Goal: Transaction & Acquisition: Purchase product/service

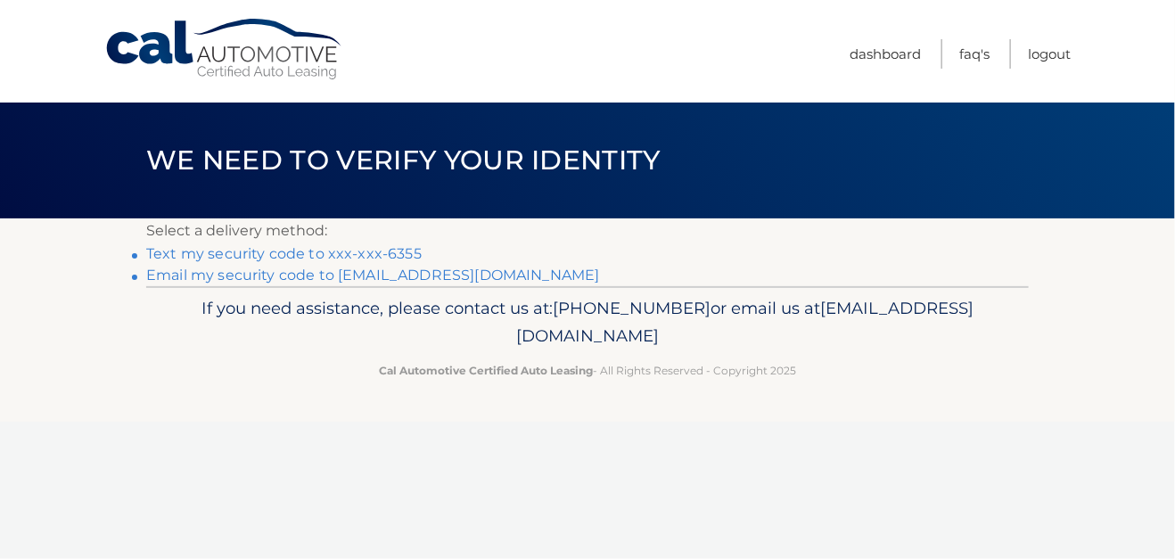
click at [270, 253] on link "Text my security code to xxx-xxx-6355" at bounding box center [284, 253] width 276 height 17
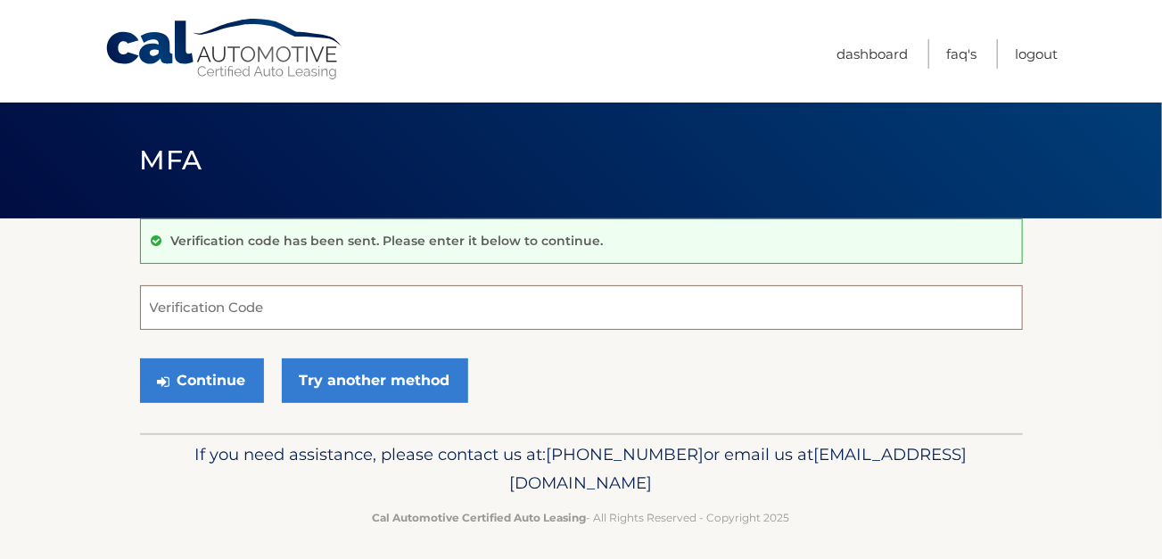
click at [235, 309] on input "Verification Code" at bounding box center [581, 307] width 883 height 45
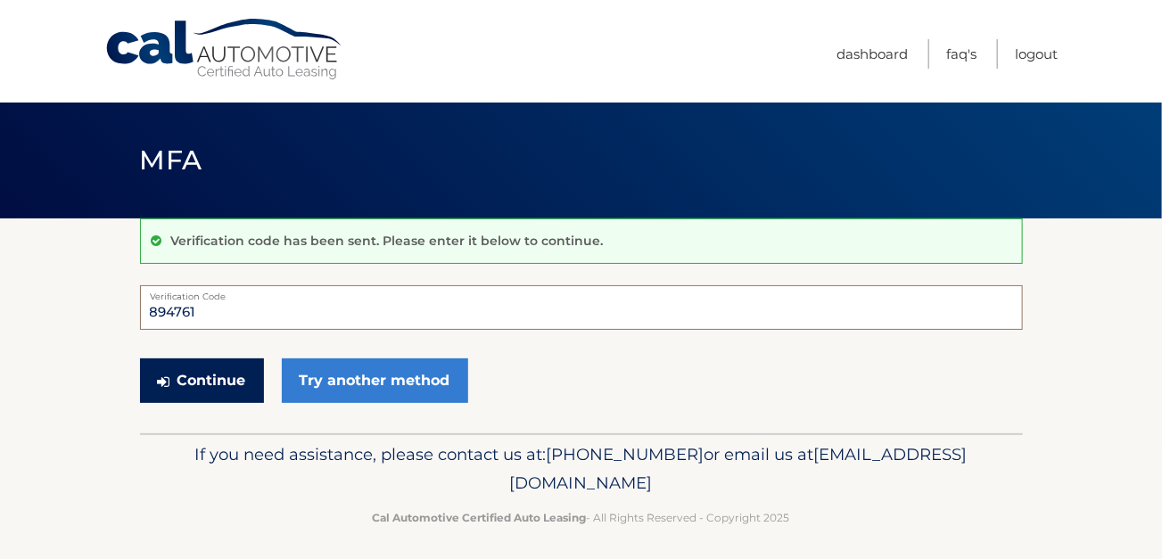
type input "894761"
click at [199, 384] on button "Continue" at bounding box center [202, 380] width 124 height 45
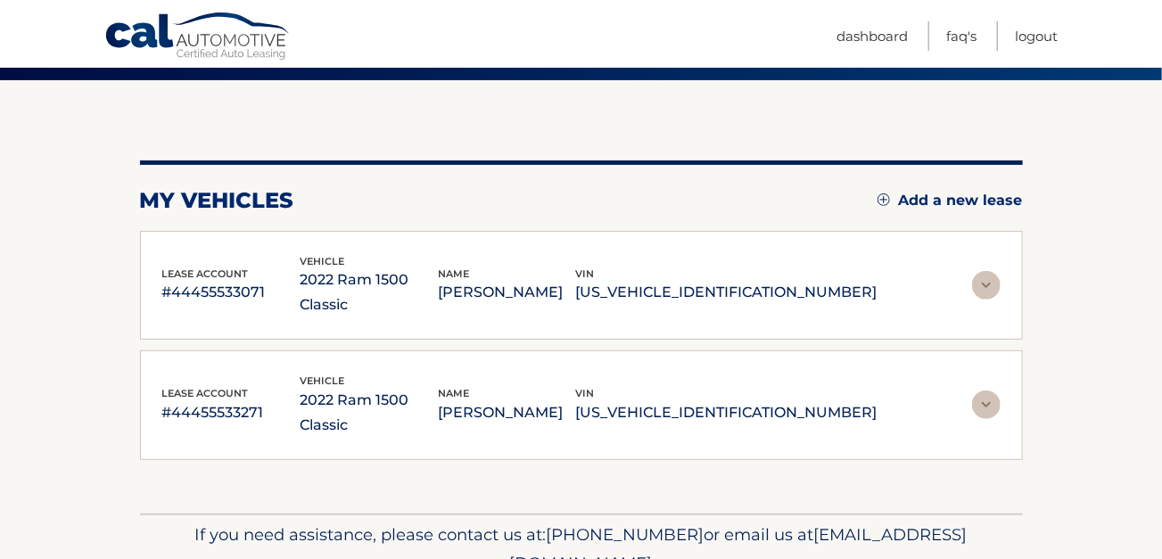
scroll to position [174, 0]
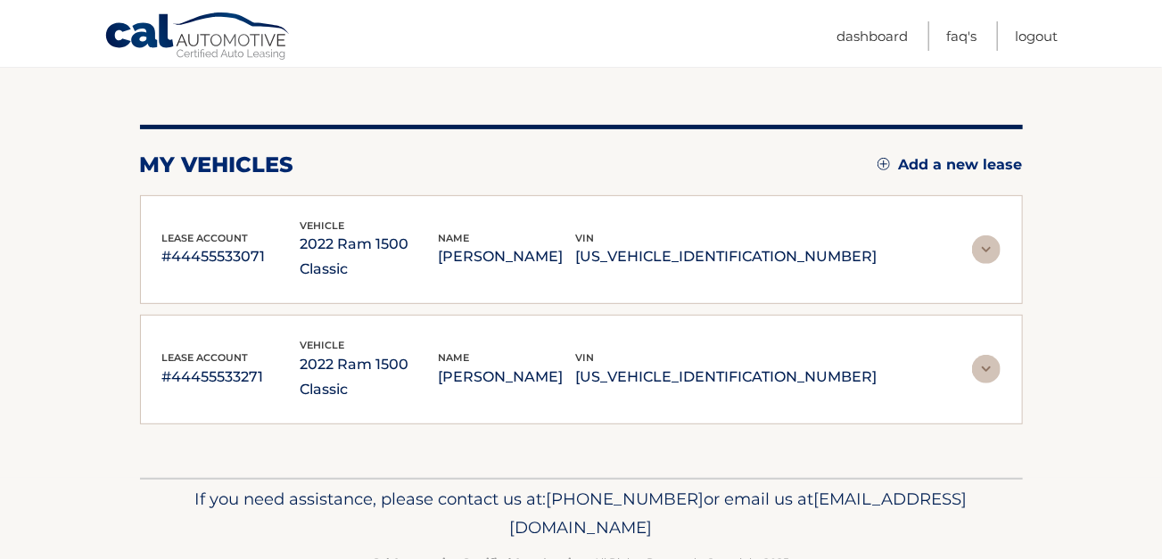
click at [986, 235] on img at bounding box center [986, 249] width 29 height 29
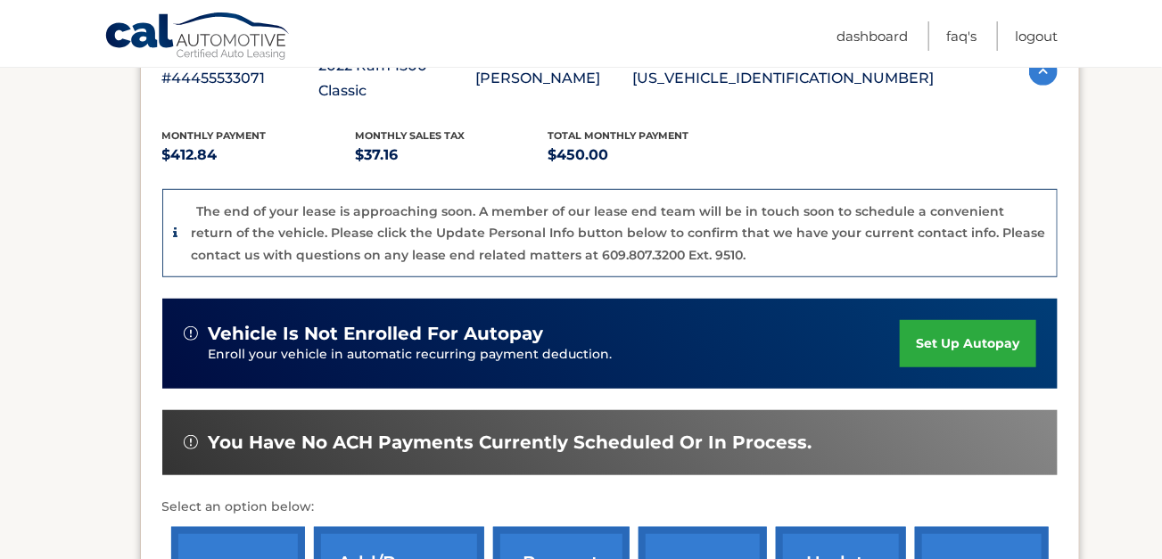
scroll to position [531, 0]
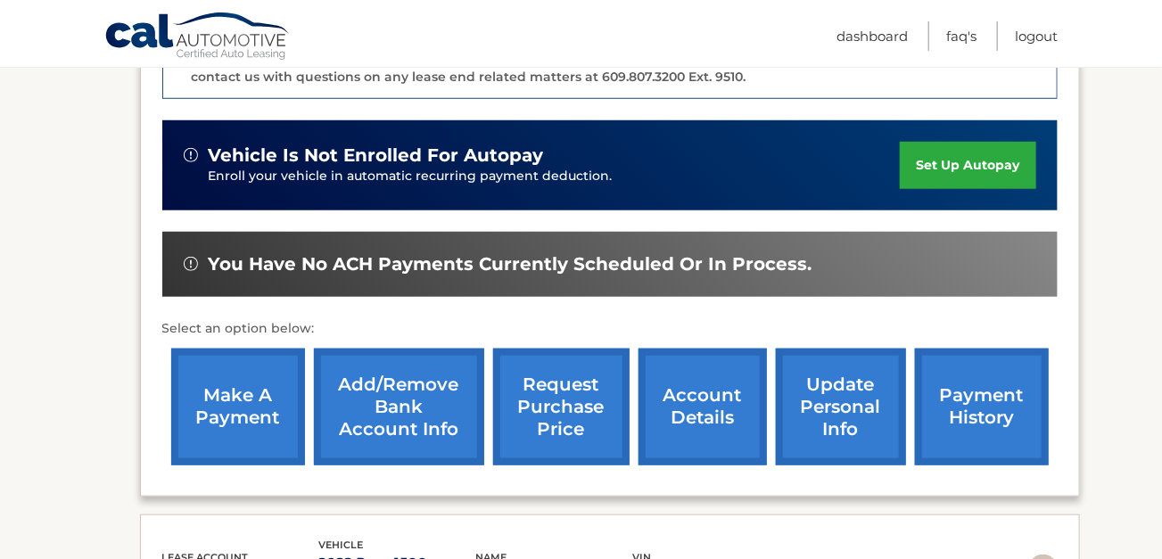
click at [232, 367] on link "make a payment" at bounding box center [238, 407] width 134 height 117
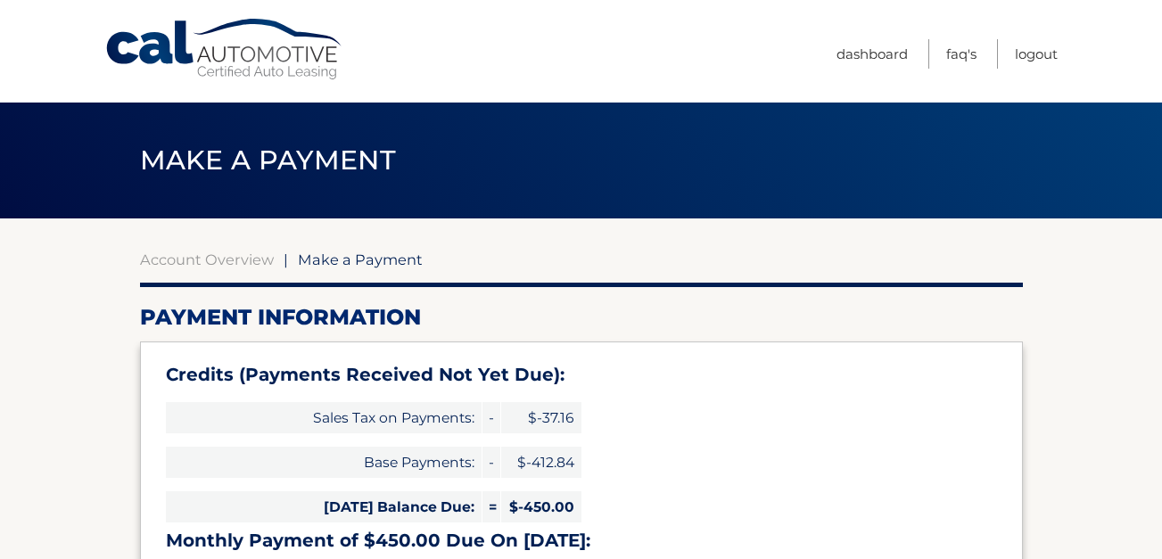
select select "MWNhNDE4N2MtNDU3Mi00YzQ5LThlY2MtZmQ4OGZkNjJjNmVh"
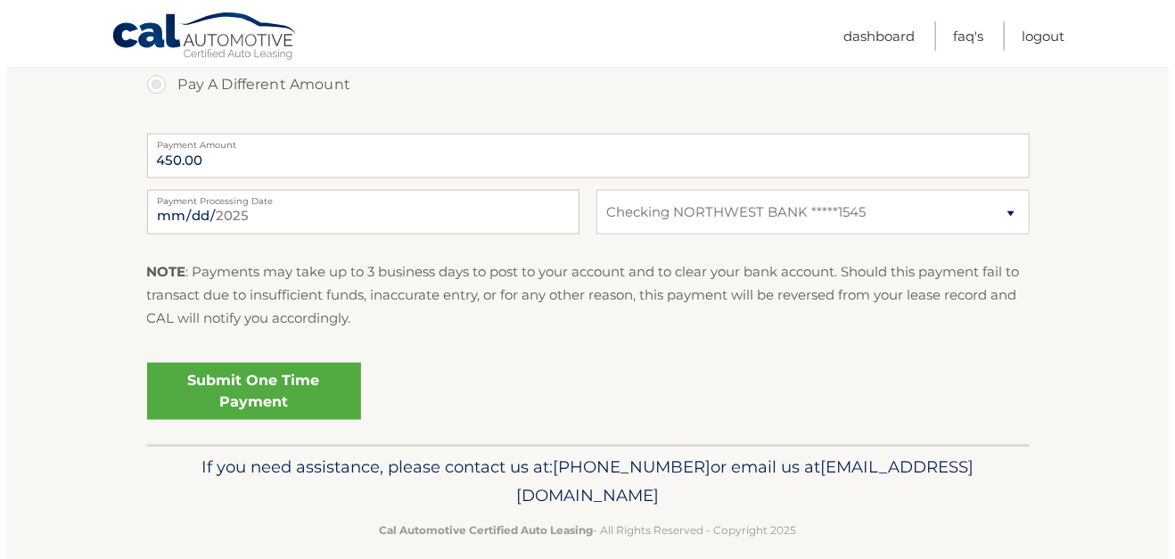
scroll to position [834, 0]
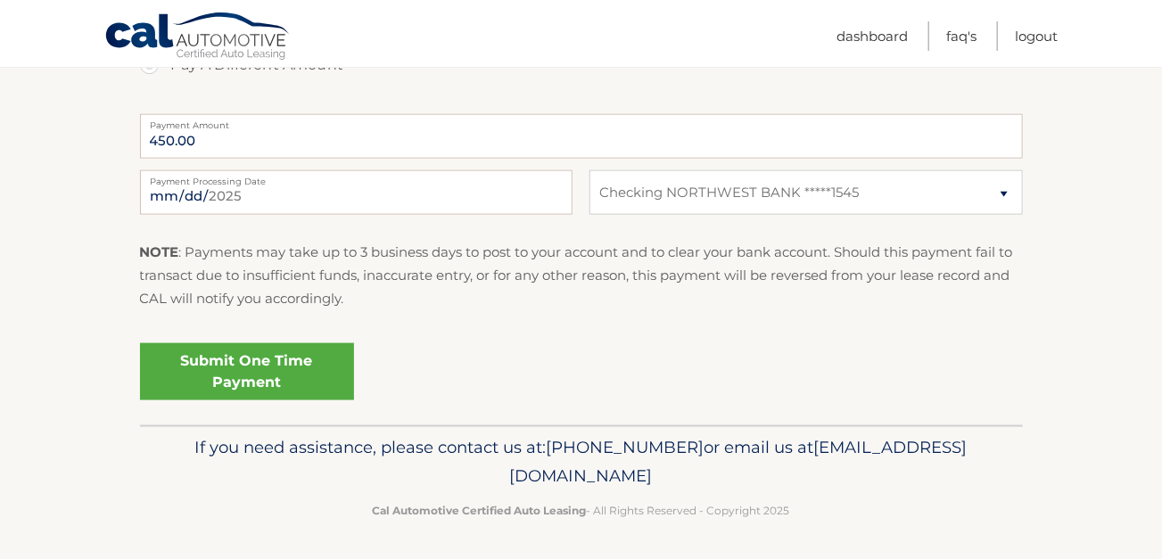
click at [229, 363] on link "Submit One Time Payment" at bounding box center [247, 371] width 214 height 57
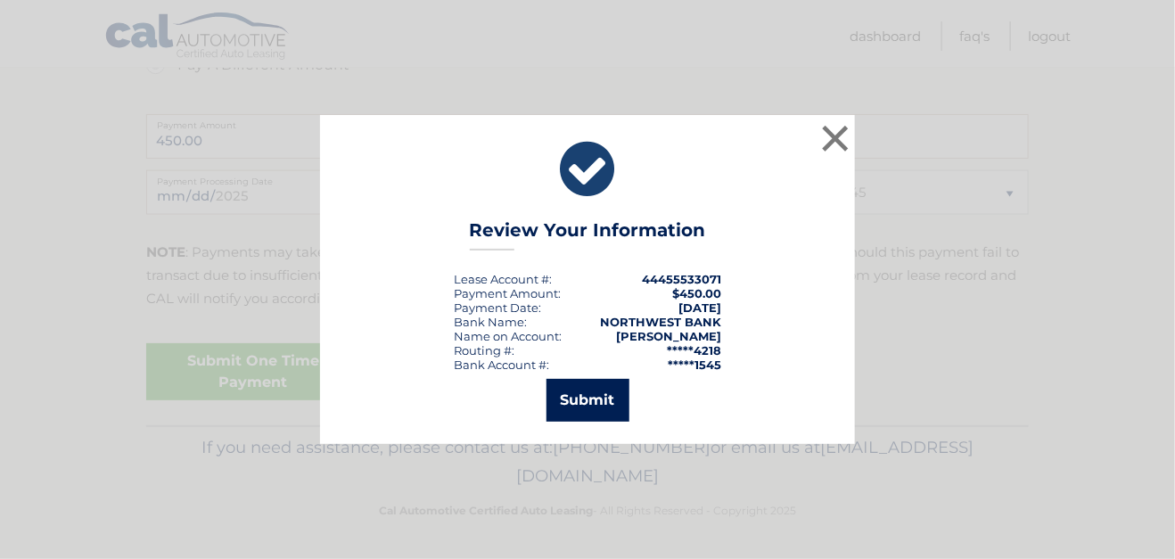
click at [585, 400] on button "Submit" at bounding box center [588, 400] width 83 height 43
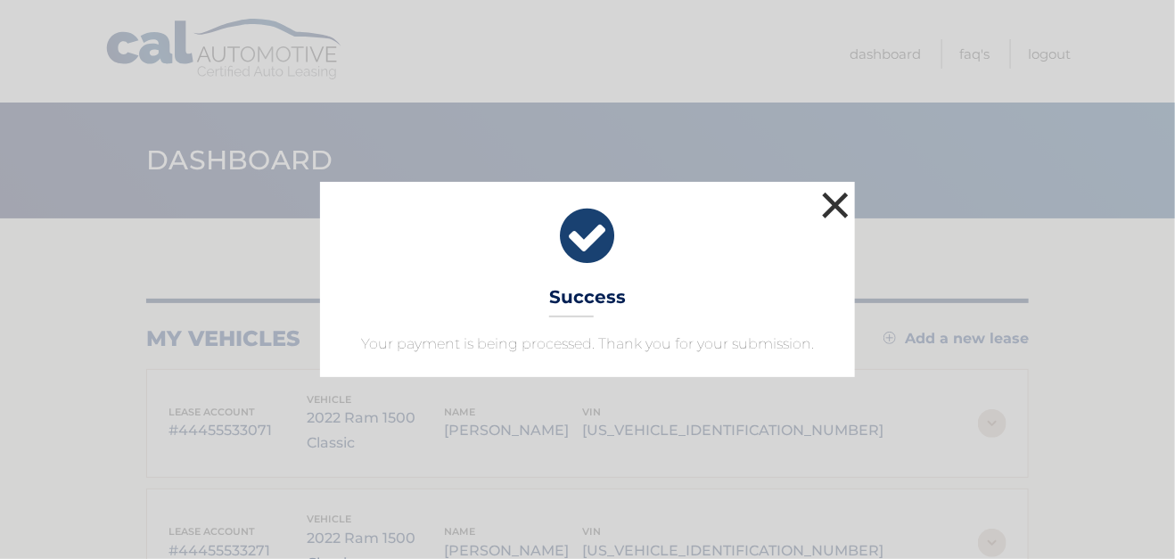
click at [832, 207] on button "×" at bounding box center [836, 205] width 36 height 36
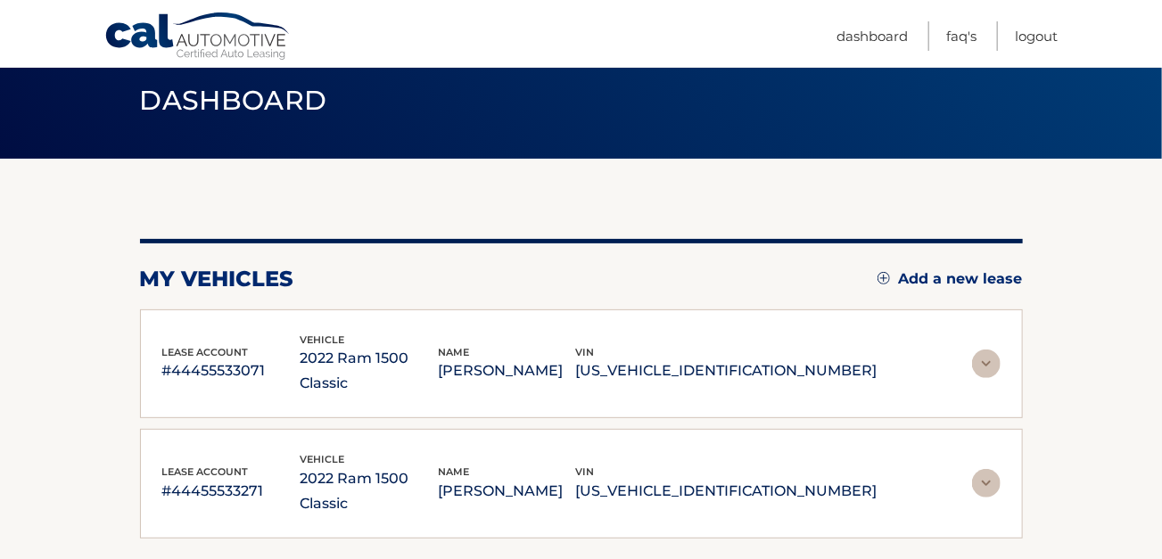
scroll to position [174, 0]
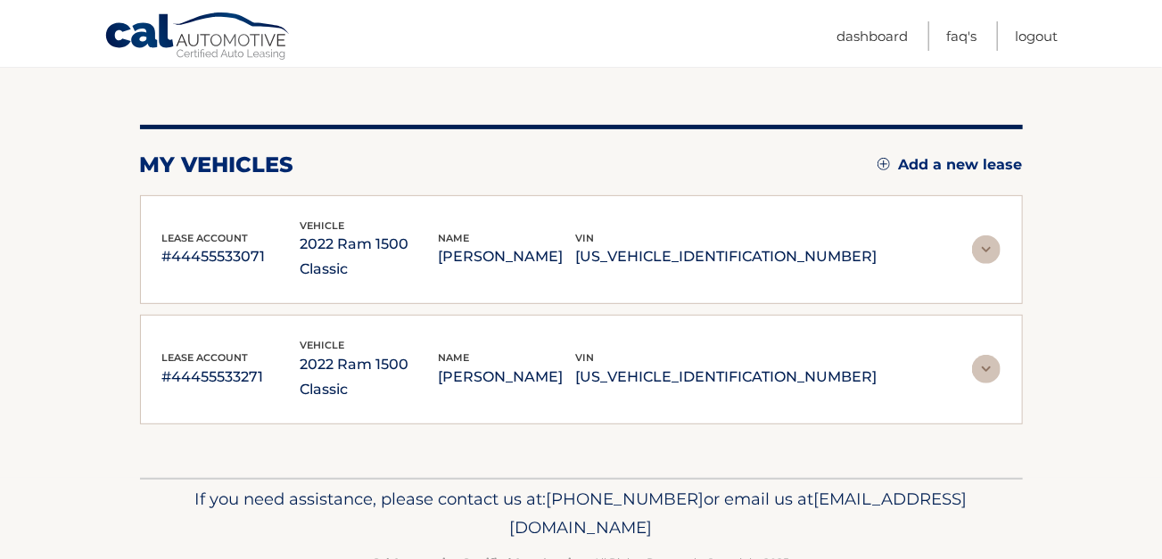
click at [988, 355] on img at bounding box center [986, 369] width 29 height 29
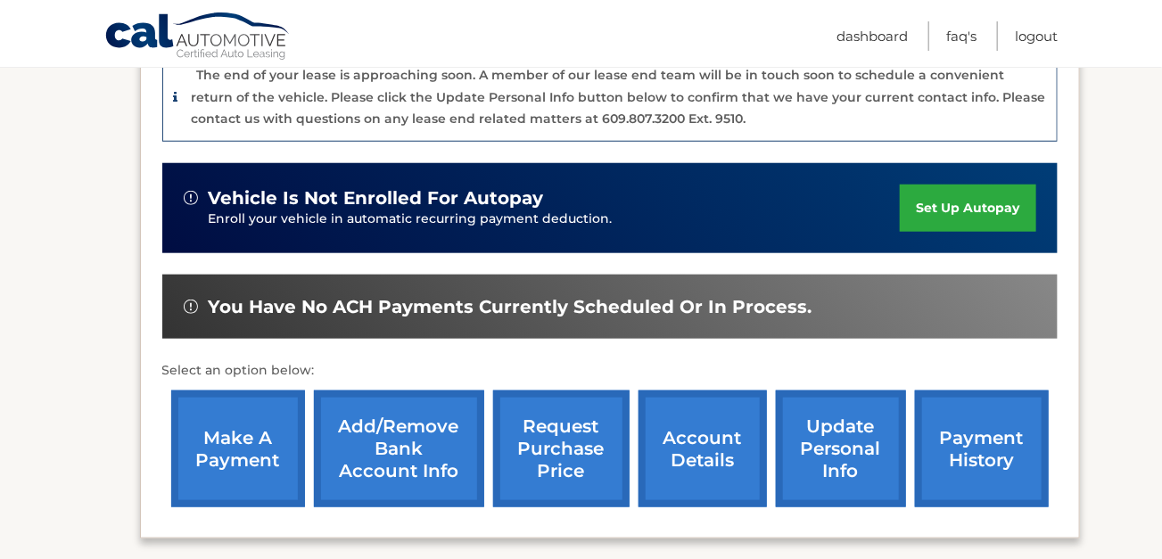
scroll to position [620, 0]
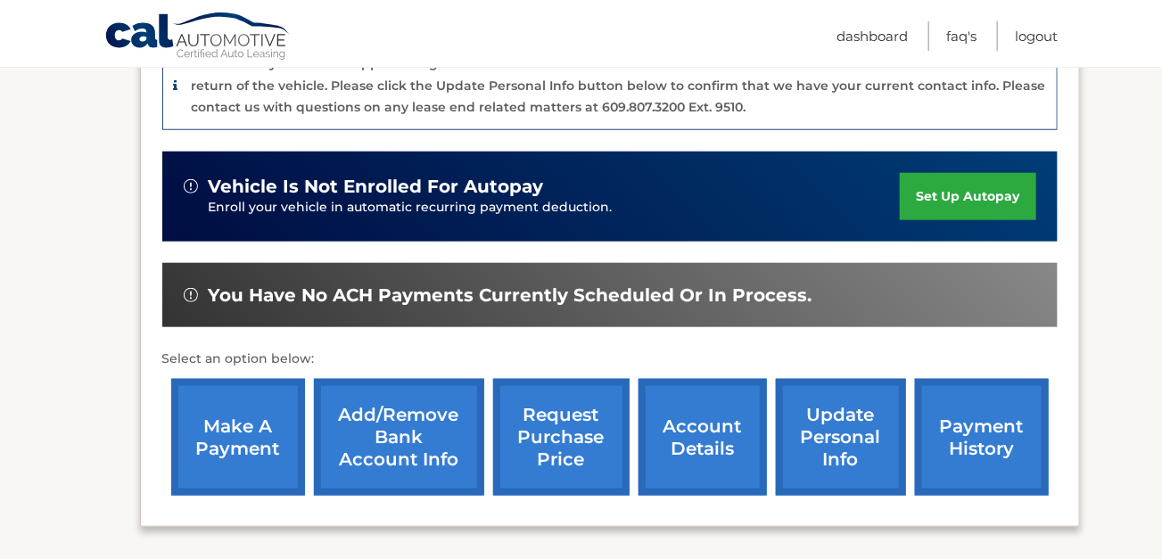
click at [242, 382] on link "make a payment" at bounding box center [238, 437] width 134 height 117
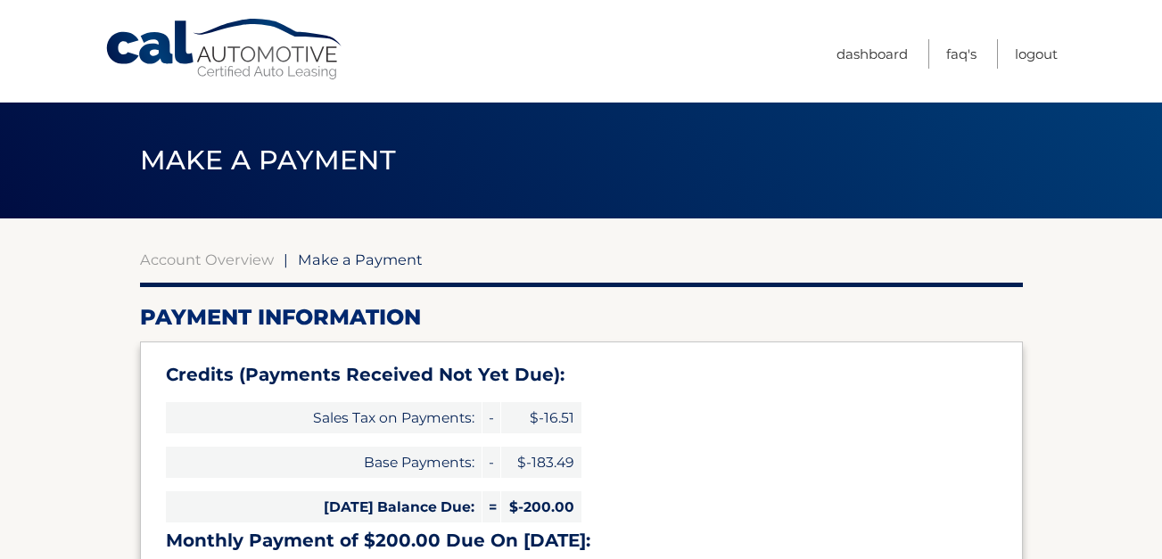
select select "N2I3YzZiZDAtYjNiYS00MzZiLTk5YmItYzdlZTA0MGZhMWNj"
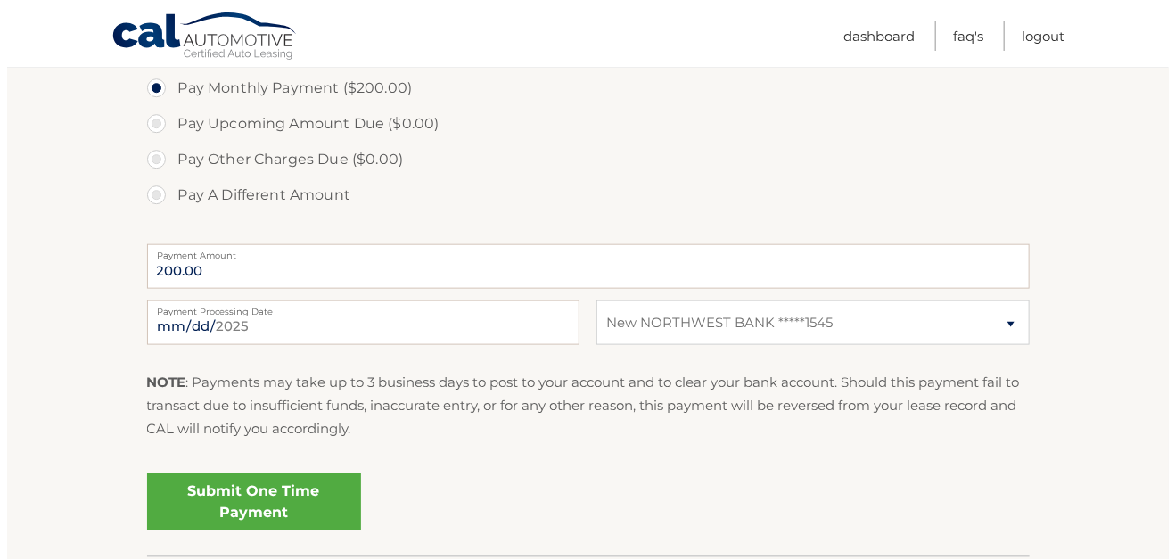
scroll to position [803, 0]
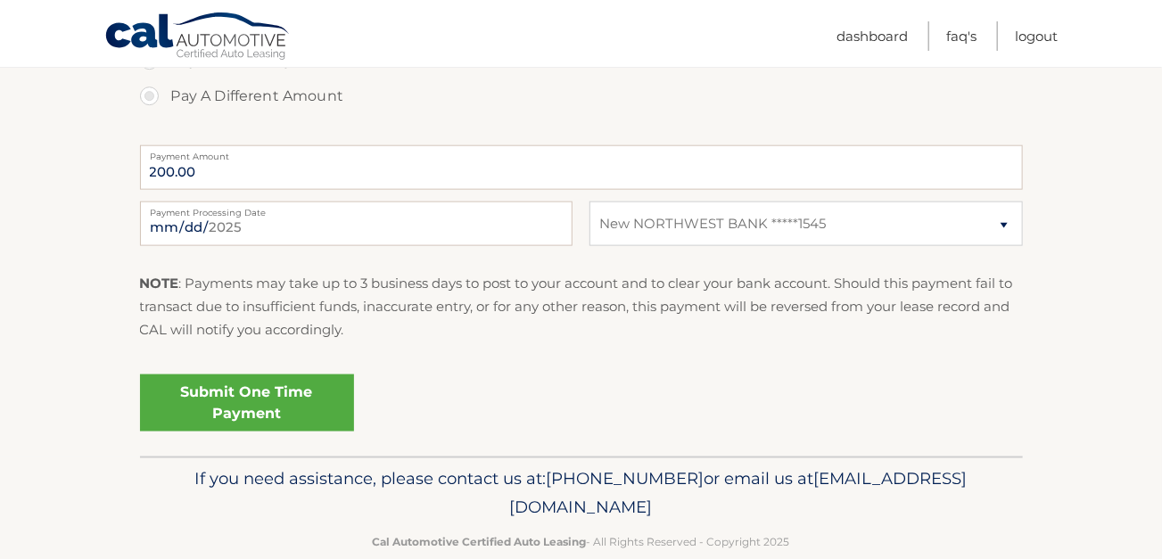
click at [244, 390] on link "Submit One Time Payment" at bounding box center [247, 403] width 214 height 57
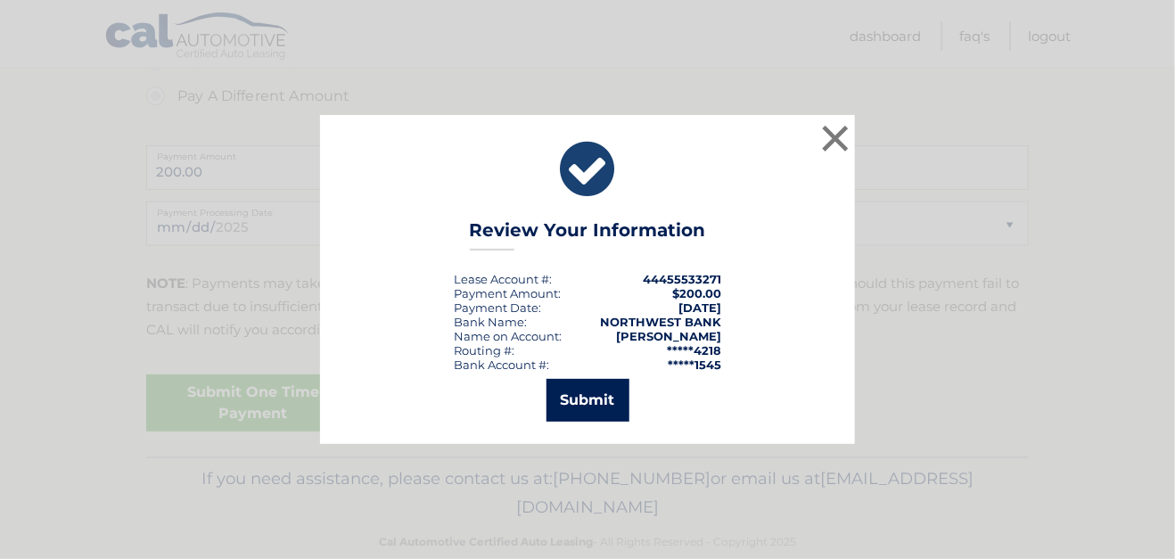
click at [599, 400] on button "Submit" at bounding box center [588, 400] width 83 height 43
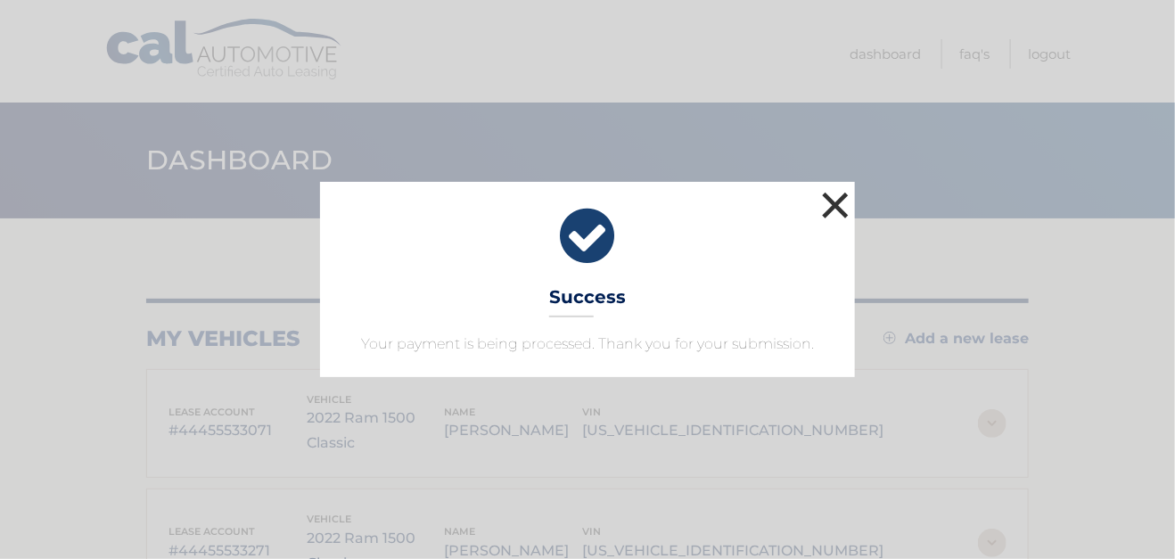
click at [837, 210] on button "×" at bounding box center [836, 205] width 36 height 36
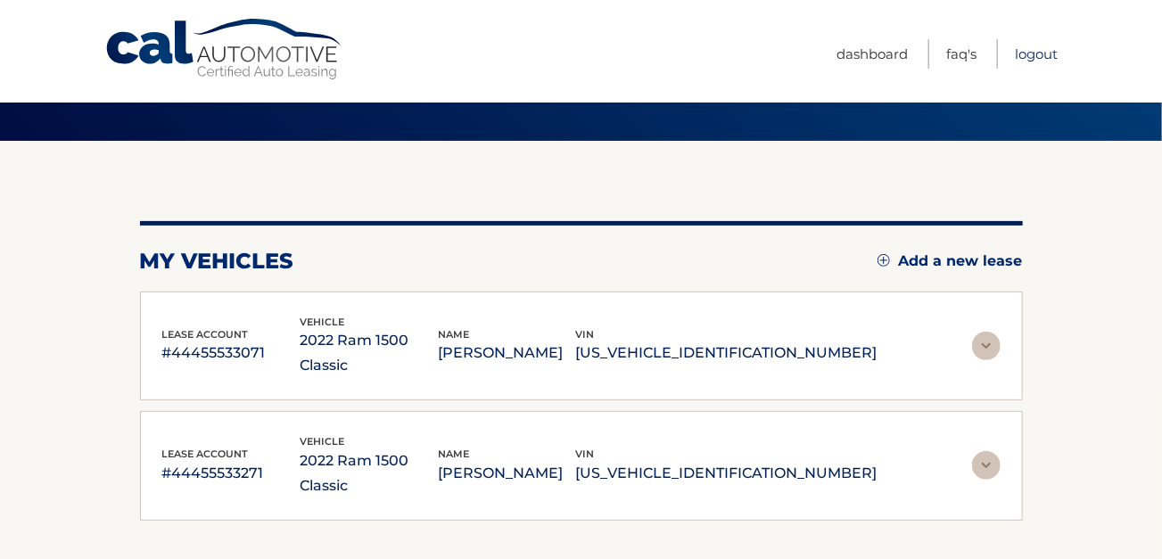
scroll to position [174, 0]
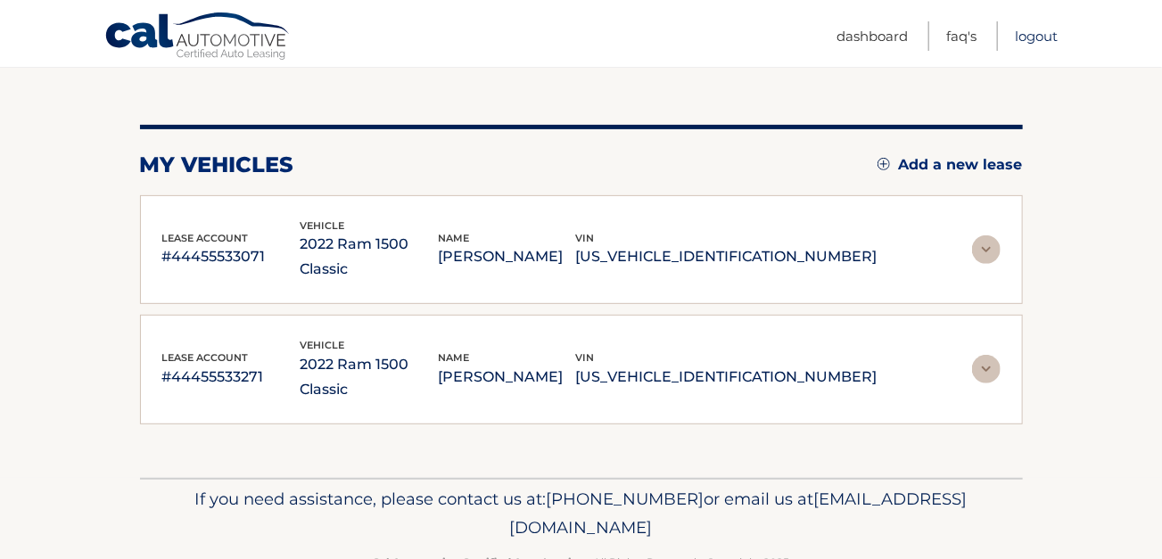
click at [1034, 36] on link "Logout" at bounding box center [1036, 35] width 43 height 29
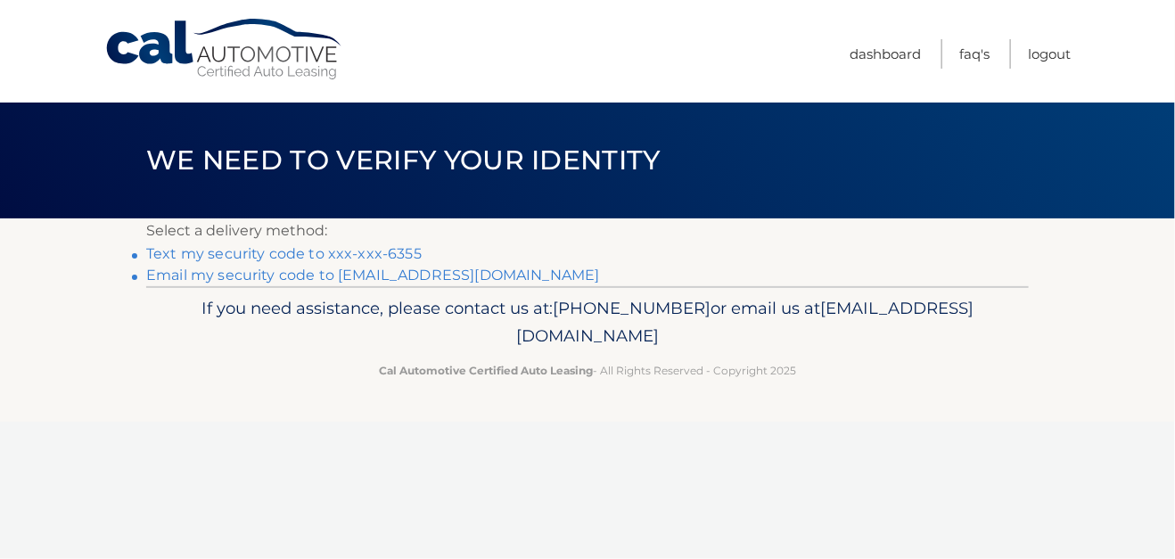
click at [344, 252] on link "Text my security code to xxx-xxx-6355" at bounding box center [284, 253] width 276 height 17
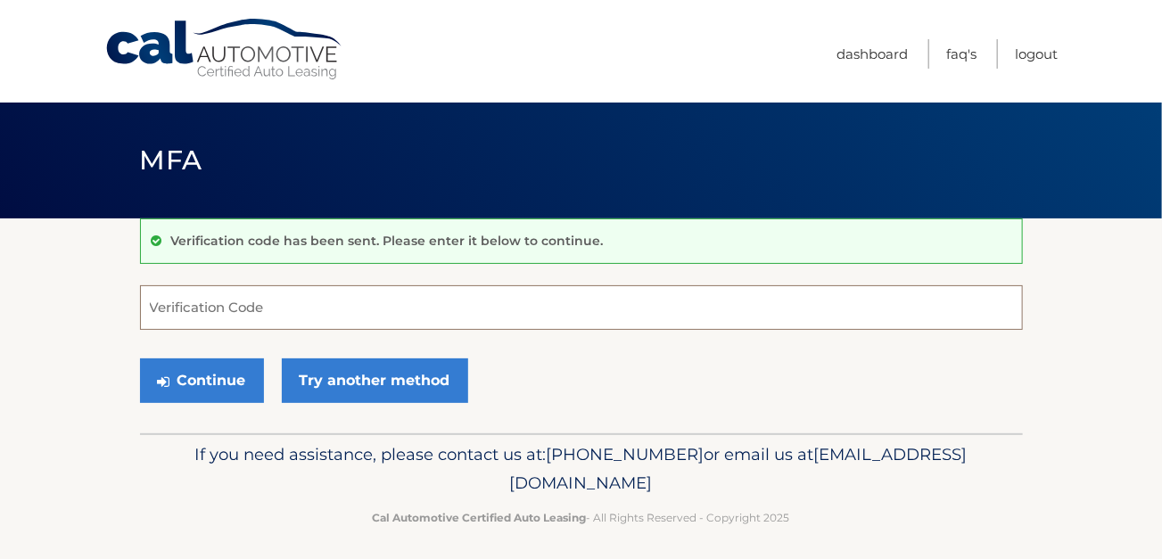
click at [288, 306] on input "Verification Code" at bounding box center [581, 307] width 883 height 45
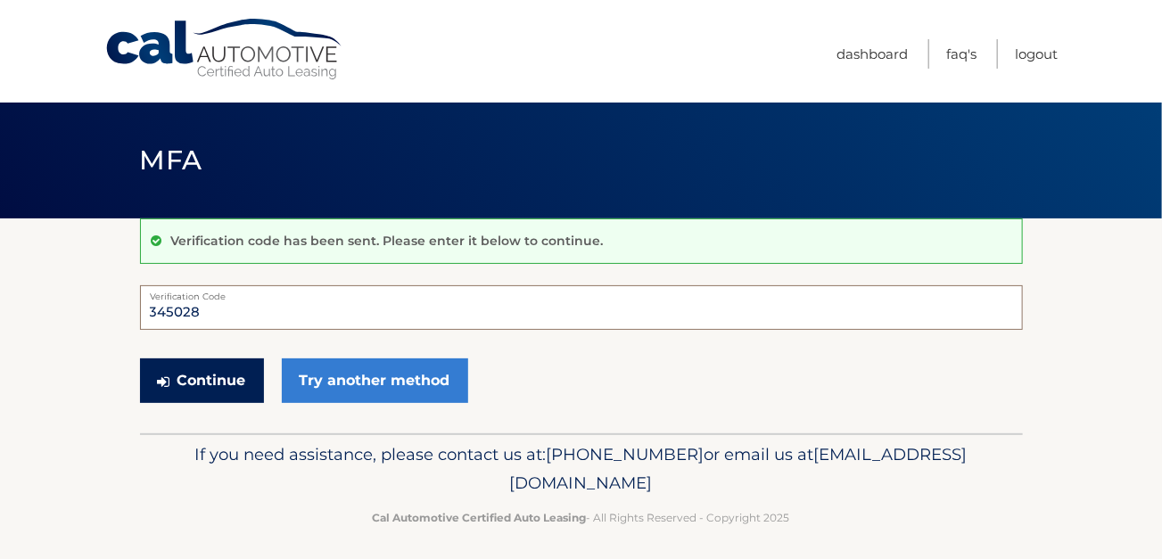
type input "345028"
click at [192, 376] on button "Continue" at bounding box center [202, 380] width 124 height 45
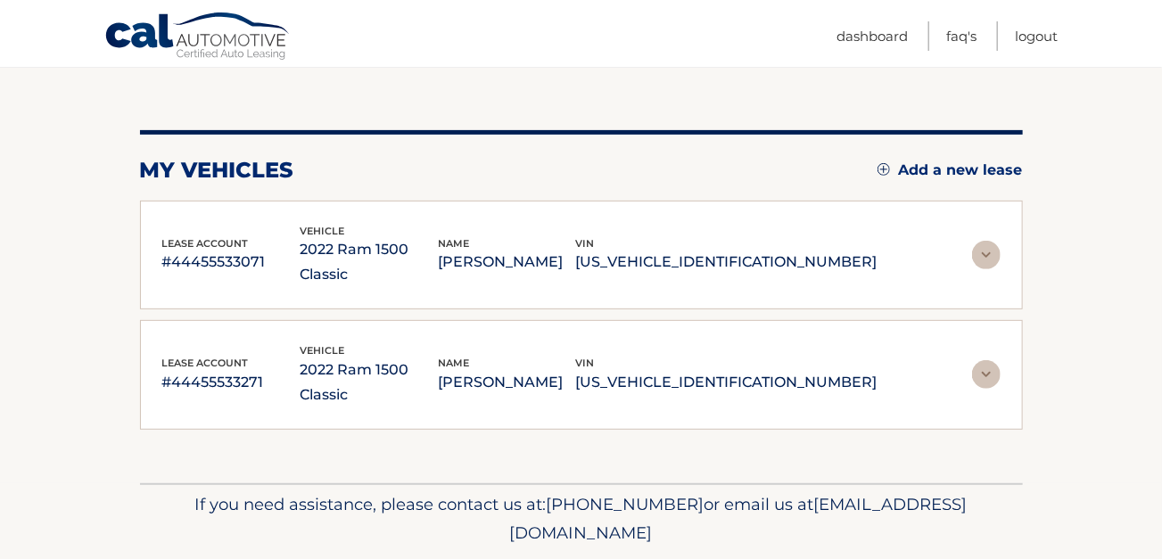
scroll to position [174, 0]
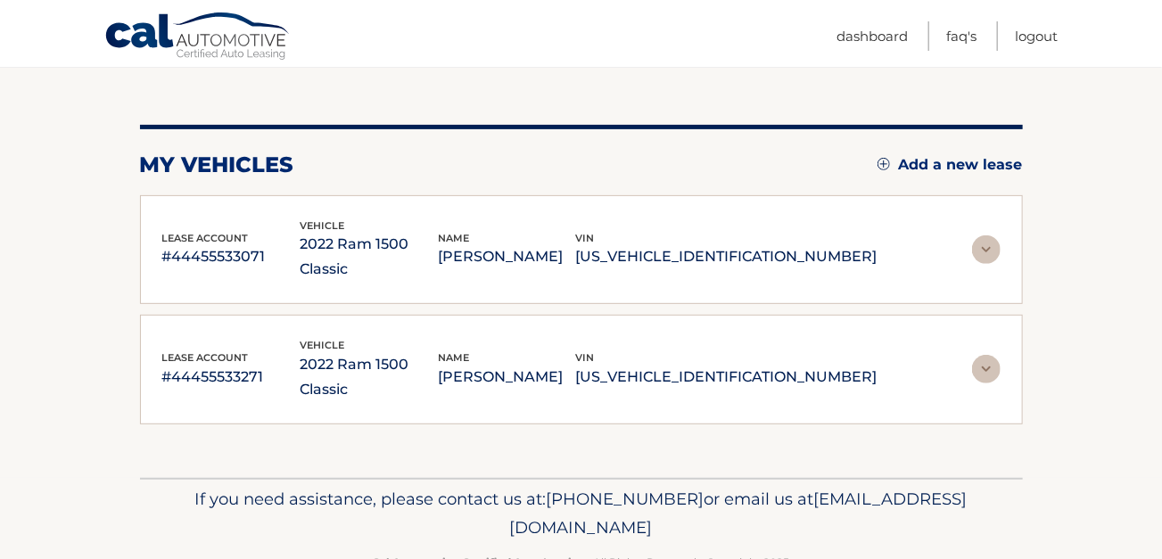
click at [983, 239] on img at bounding box center [986, 249] width 29 height 29
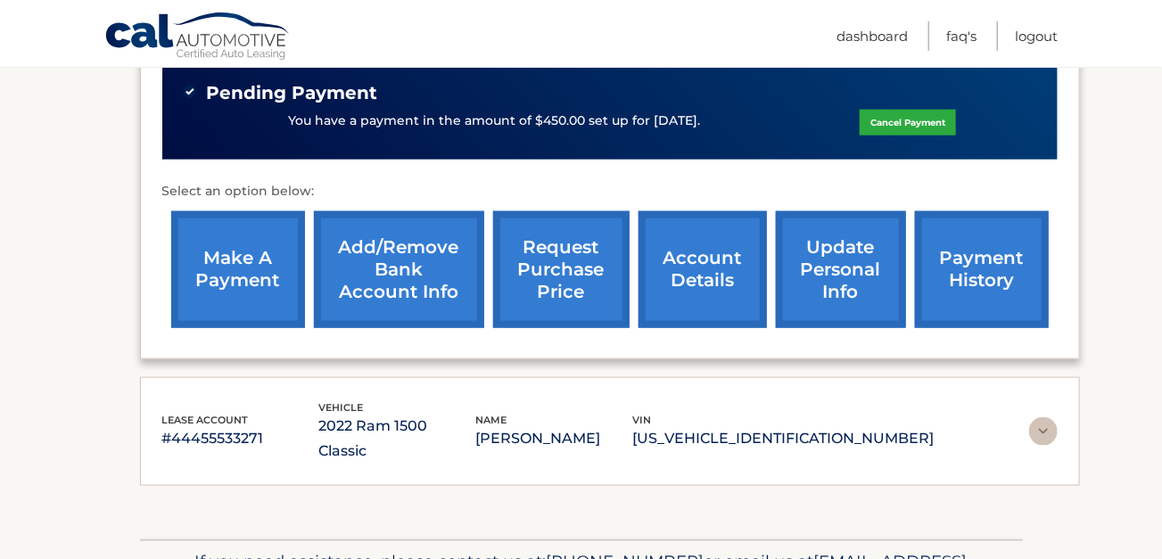
scroll to position [762, 0]
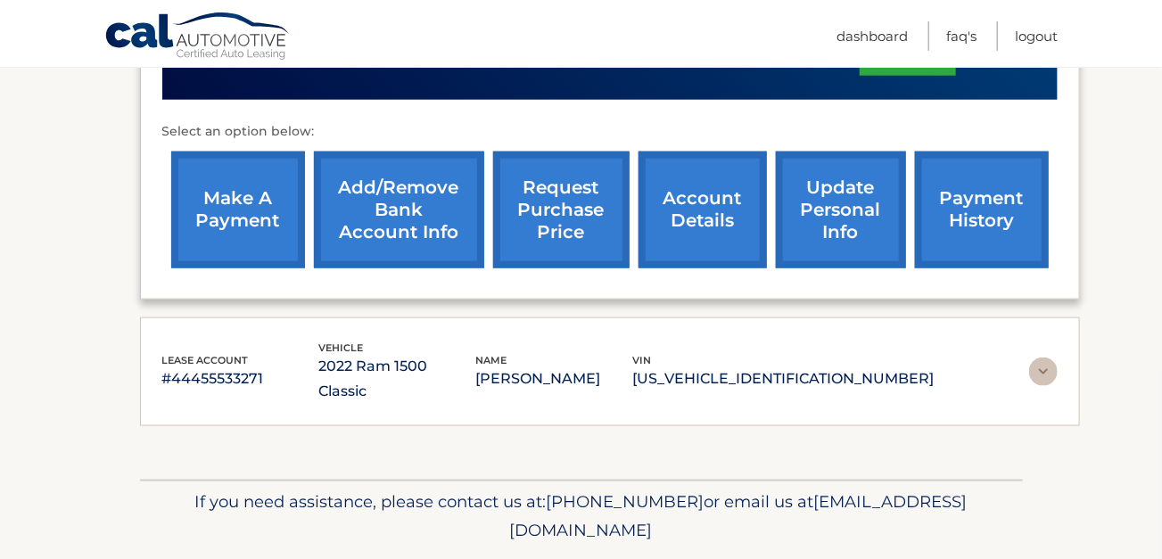
click at [1043, 358] on img at bounding box center [1043, 372] width 29 height 29
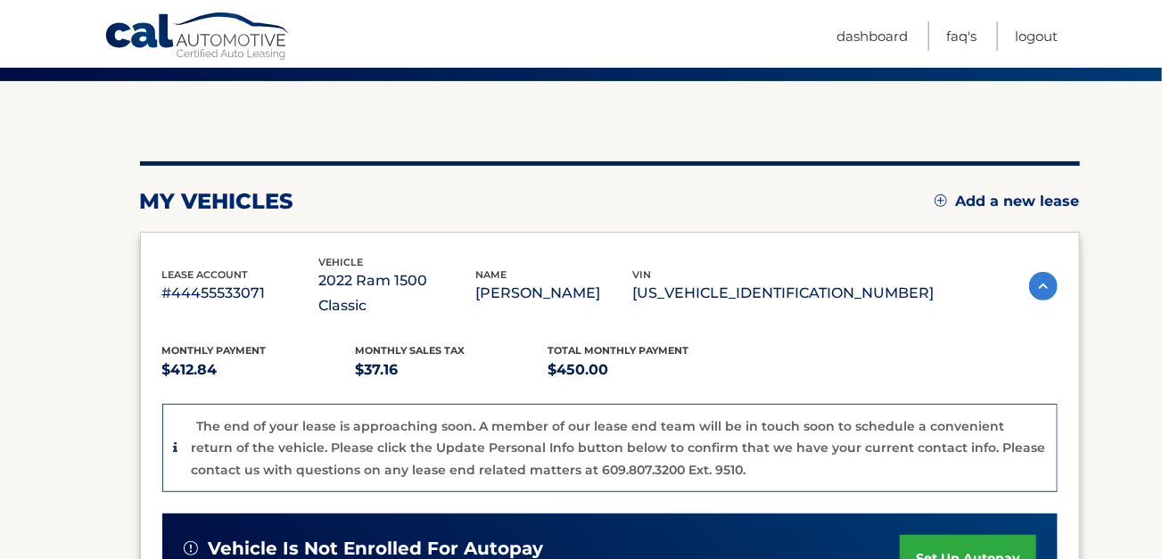
scroll to position [48, 0]
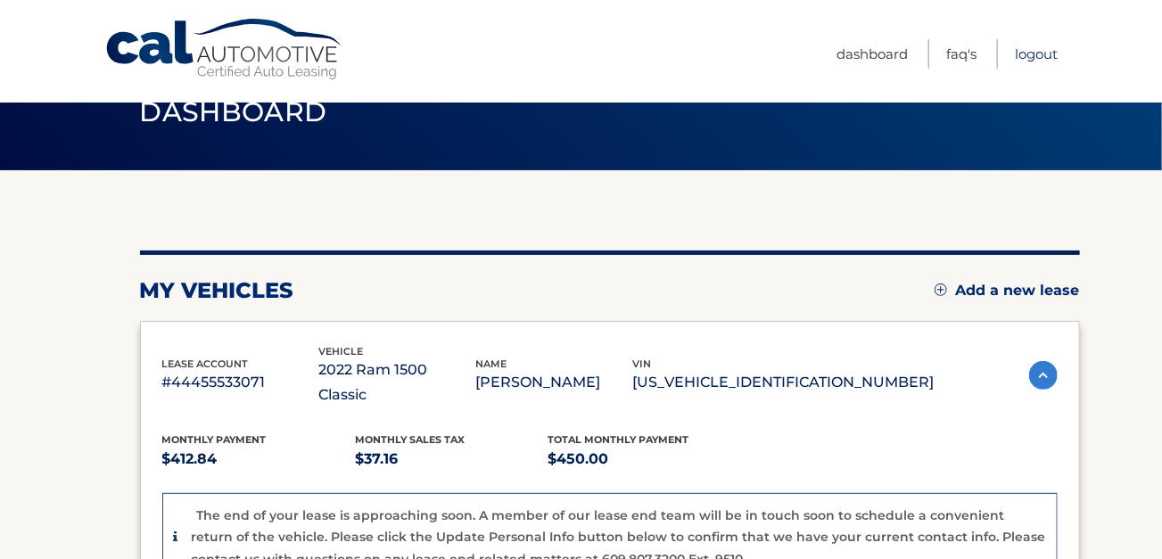
click at [1033, 56] on link "Logout" at bounding box center [1036, 53] width 43 height 29
